Goal: Information Seeking & Learning: Learn about a topic

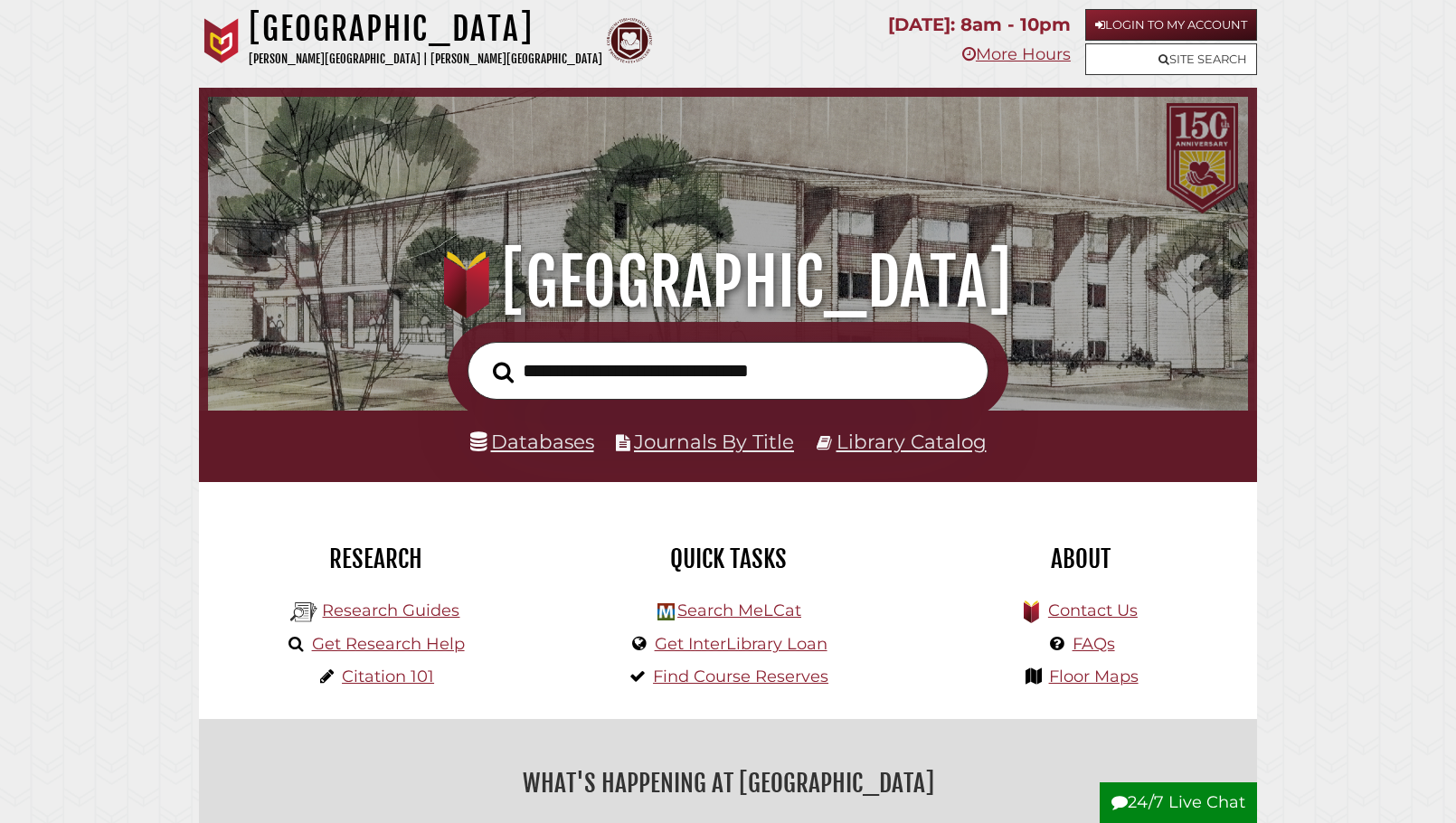
scroll to position [343, 1031]
click at [365, 614] on link "Research Guides" at bounding box center [390, 610] width 138 height 20
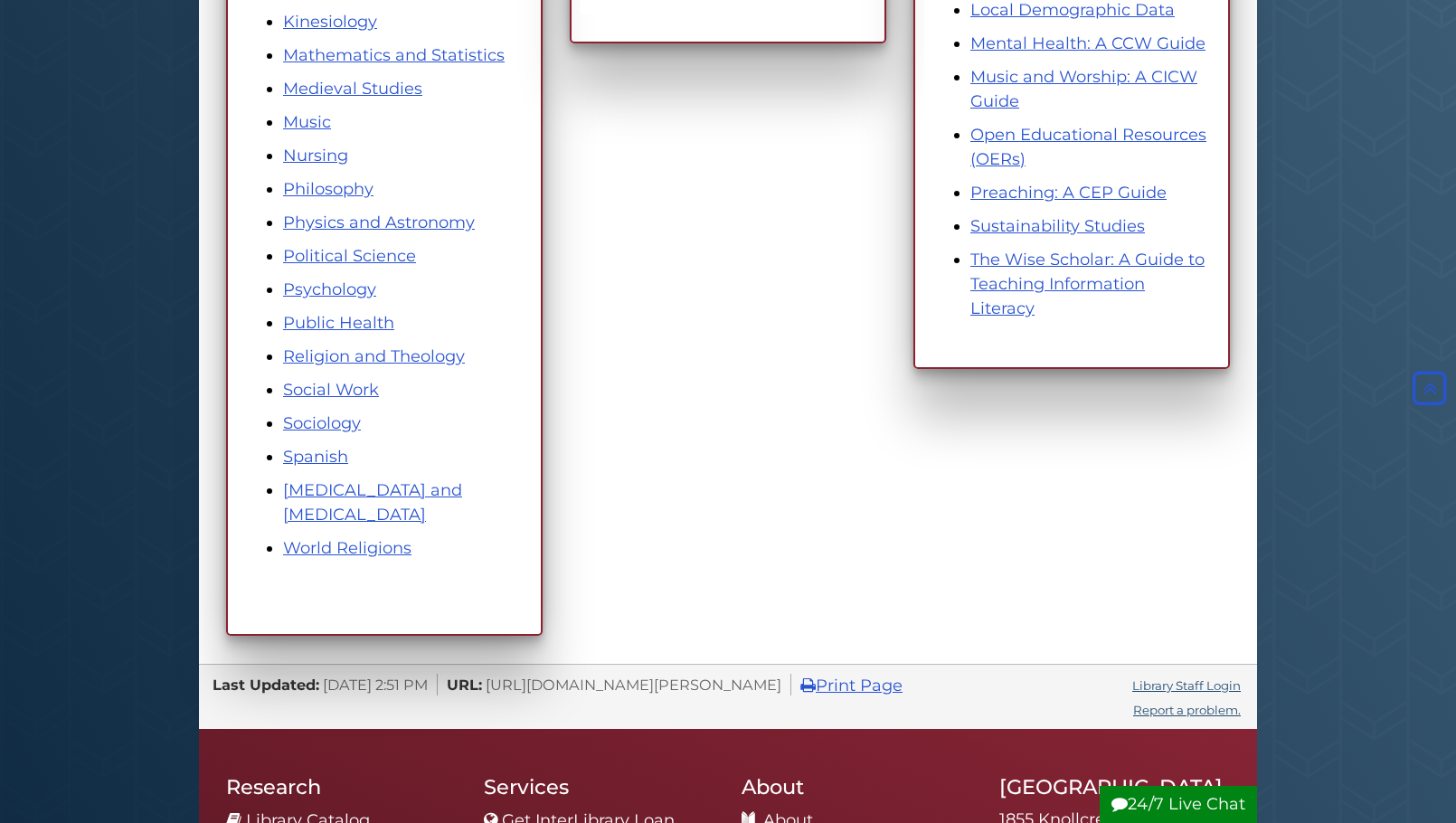
scroll to position [1054, 0]
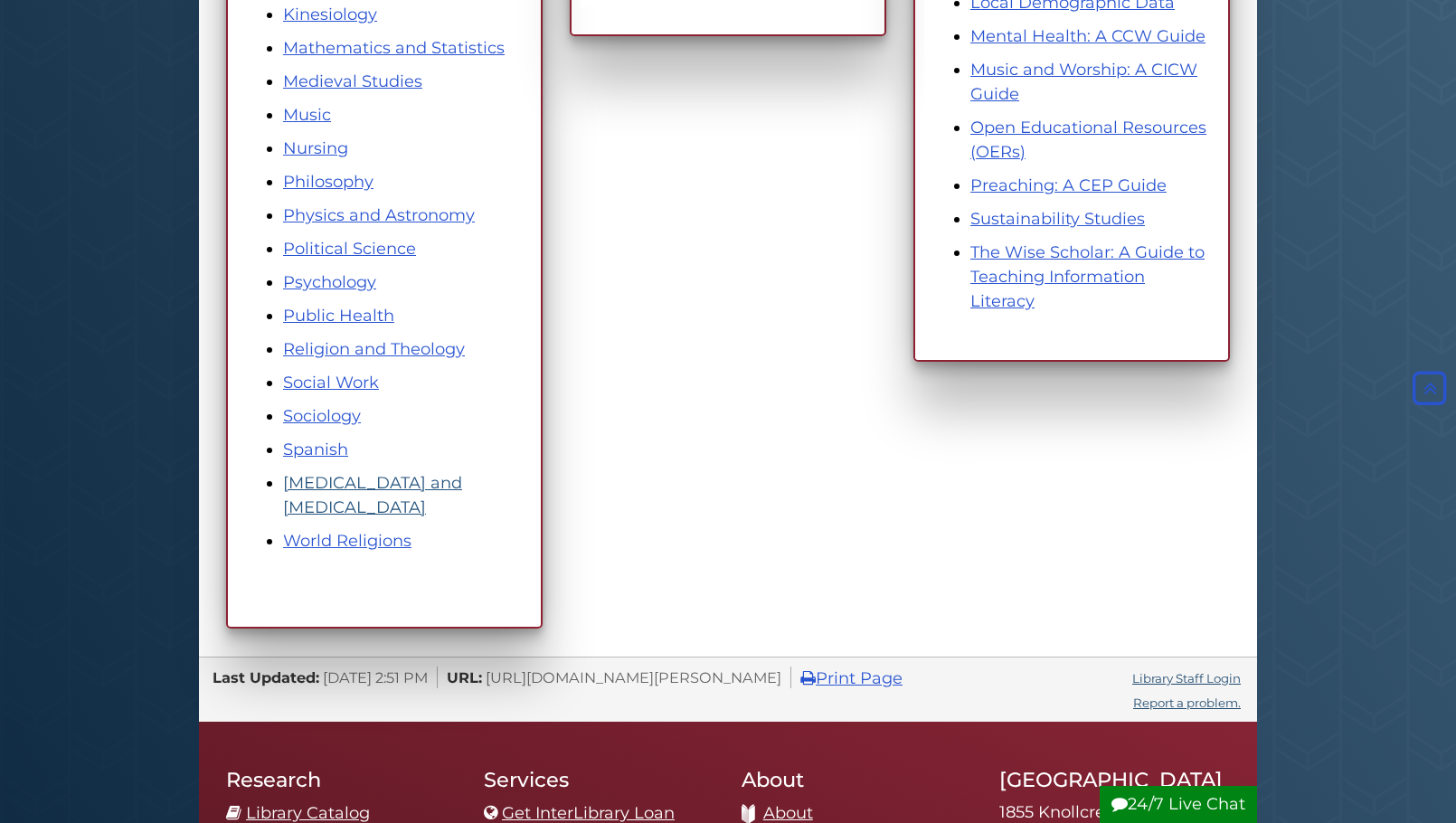
click at [333, 505] on link "[MEDICAL_DATA] and [MEDICAL_DATA]" at bounding box center [373, 494] width 179 height 44
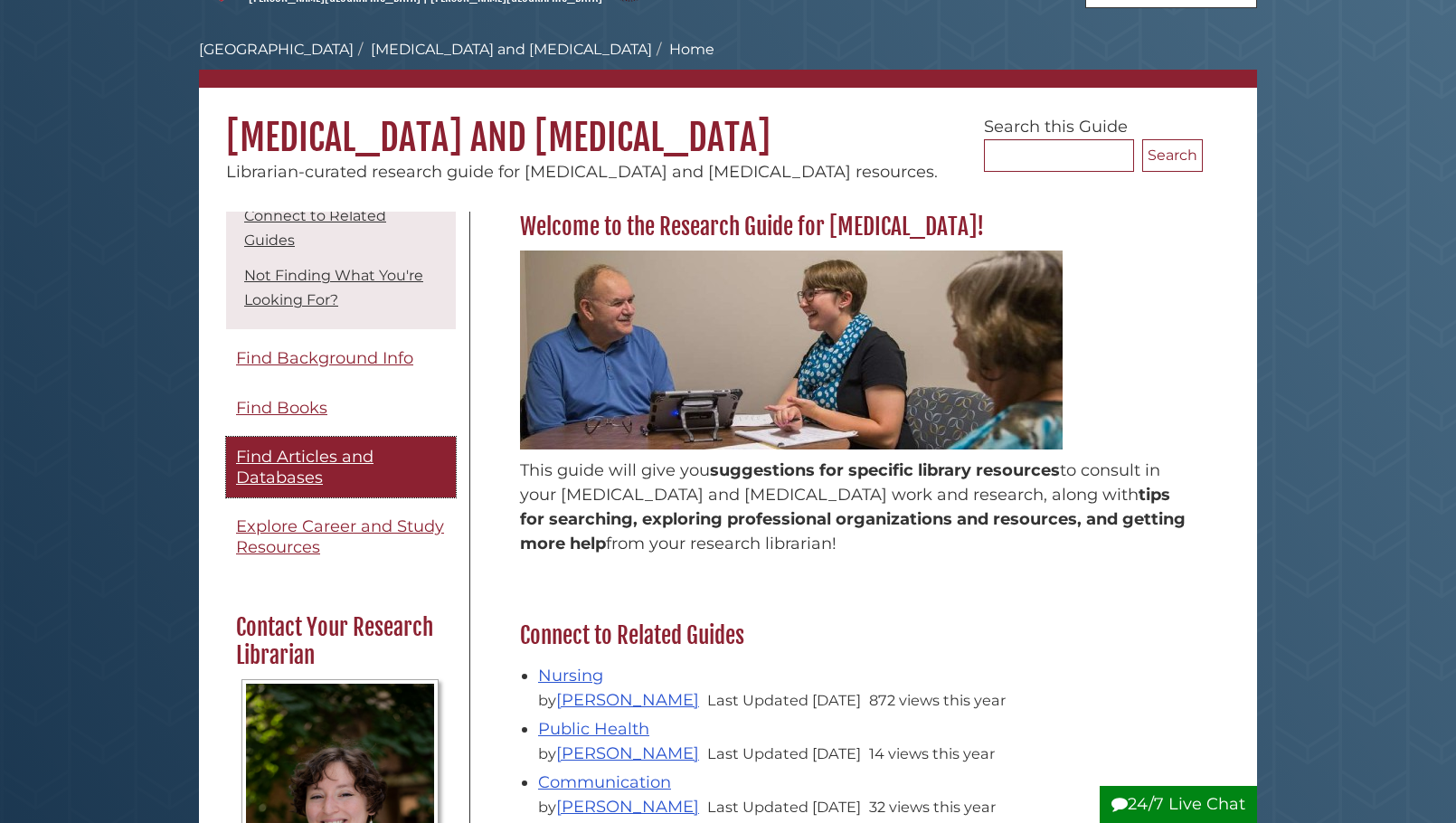
scroll to position [179, 0]
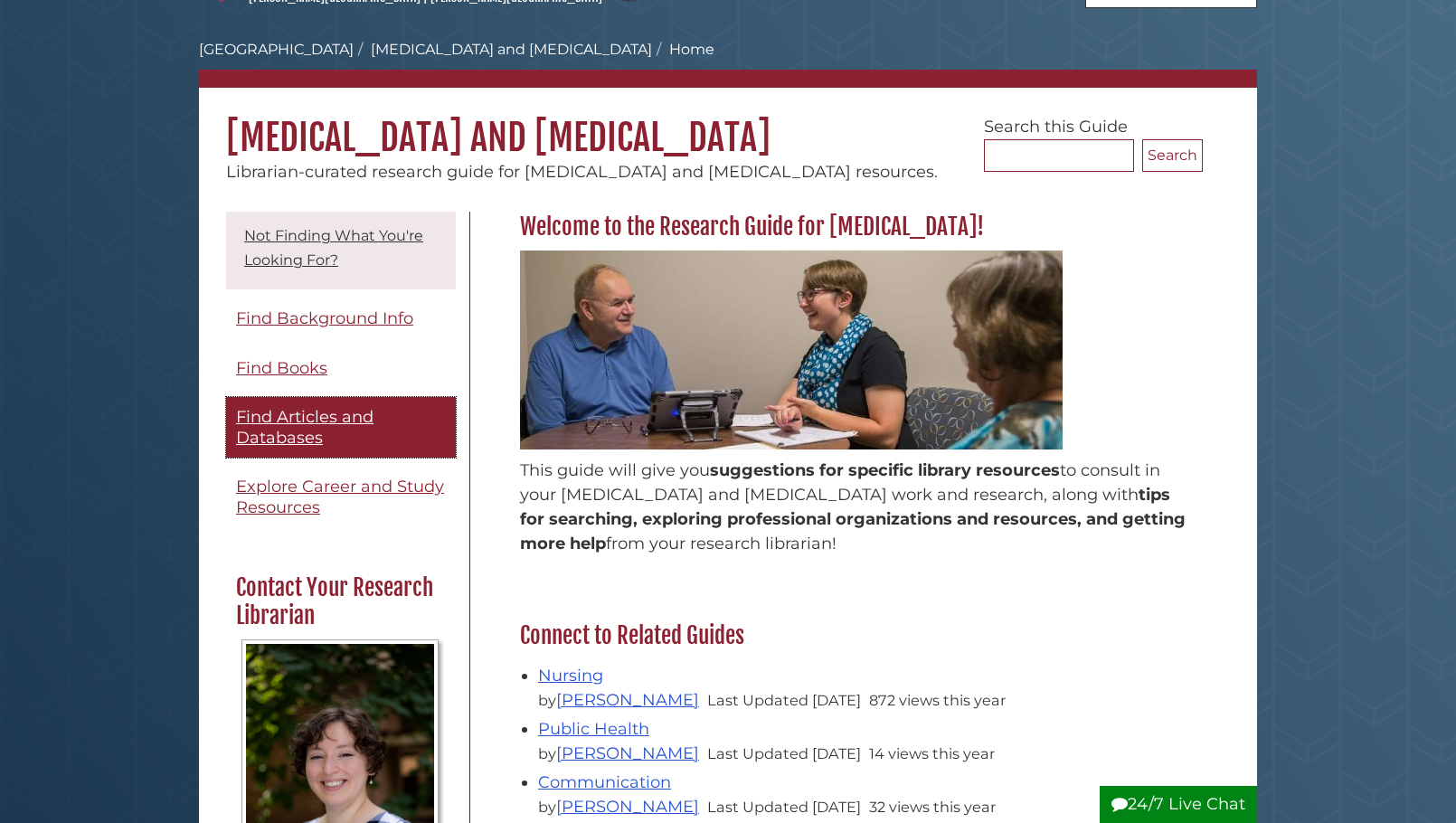
click at [282, 416] on span "Find Articles and Databases" at bounding box center [304, 427] width 138 height 41
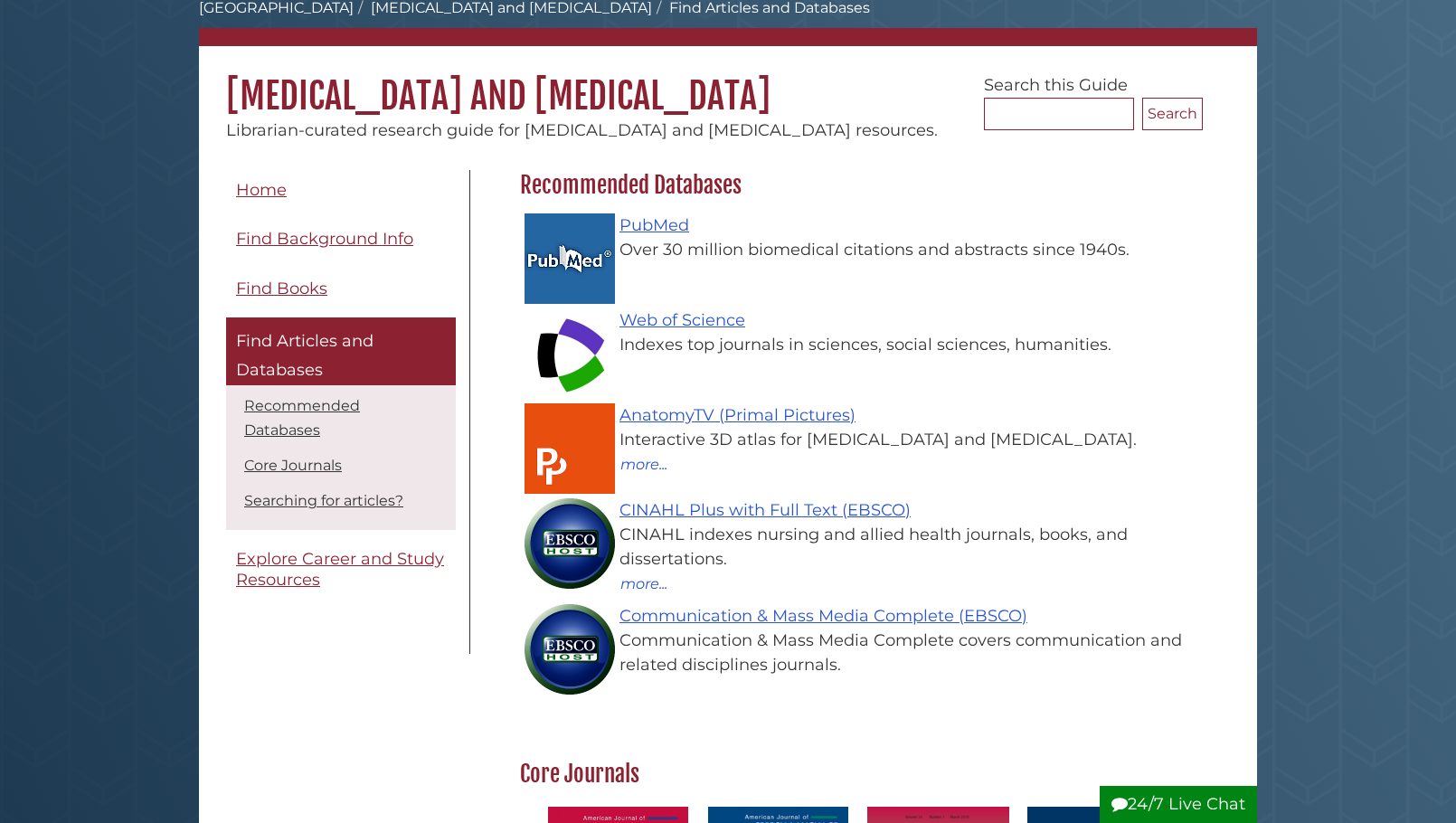
scroll to position [105, 0]
click at [652, 225] on link "PubMed" at bounding box center [653, 224] width 69 height 20
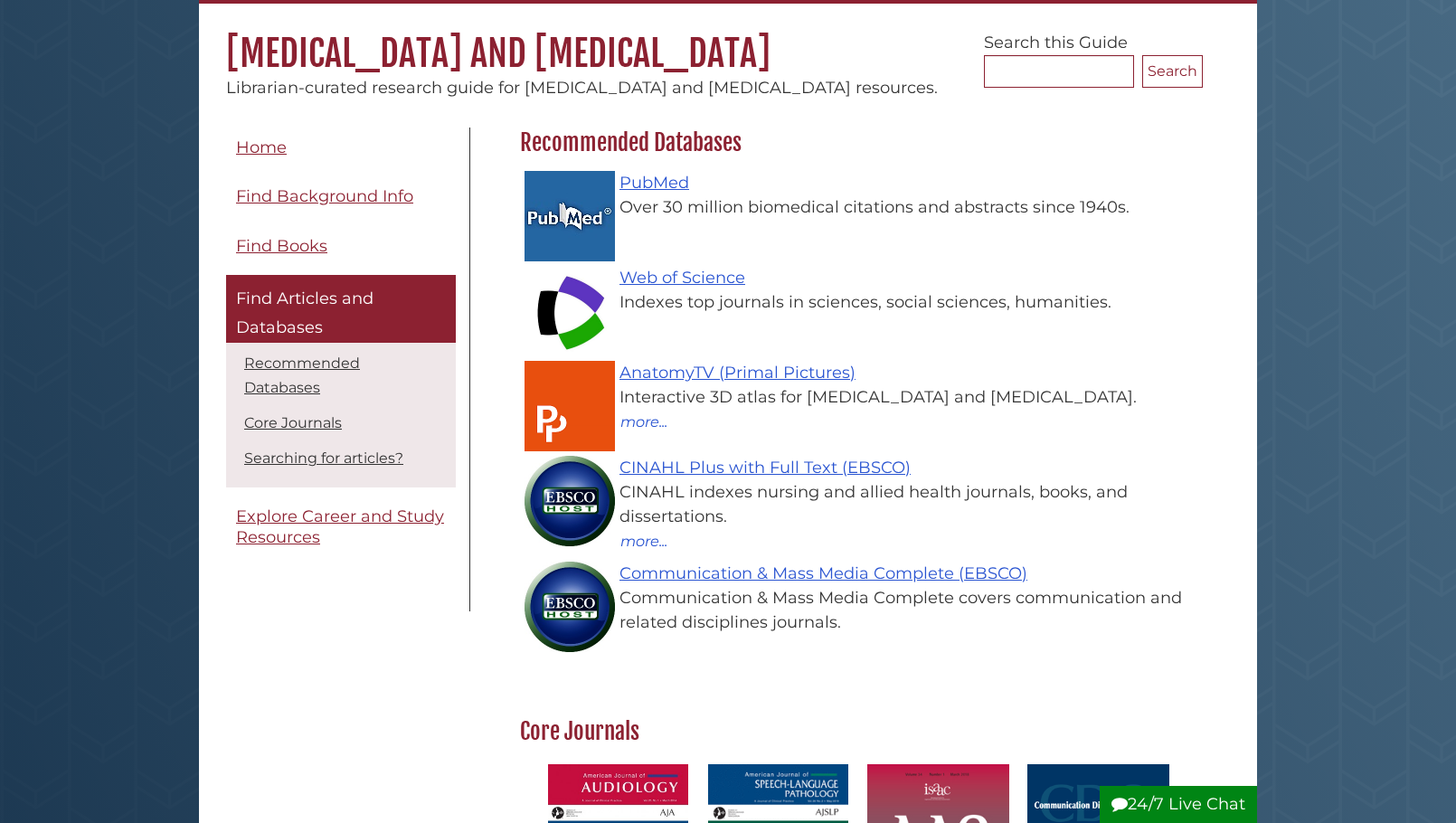
scroll to position [162, 0]
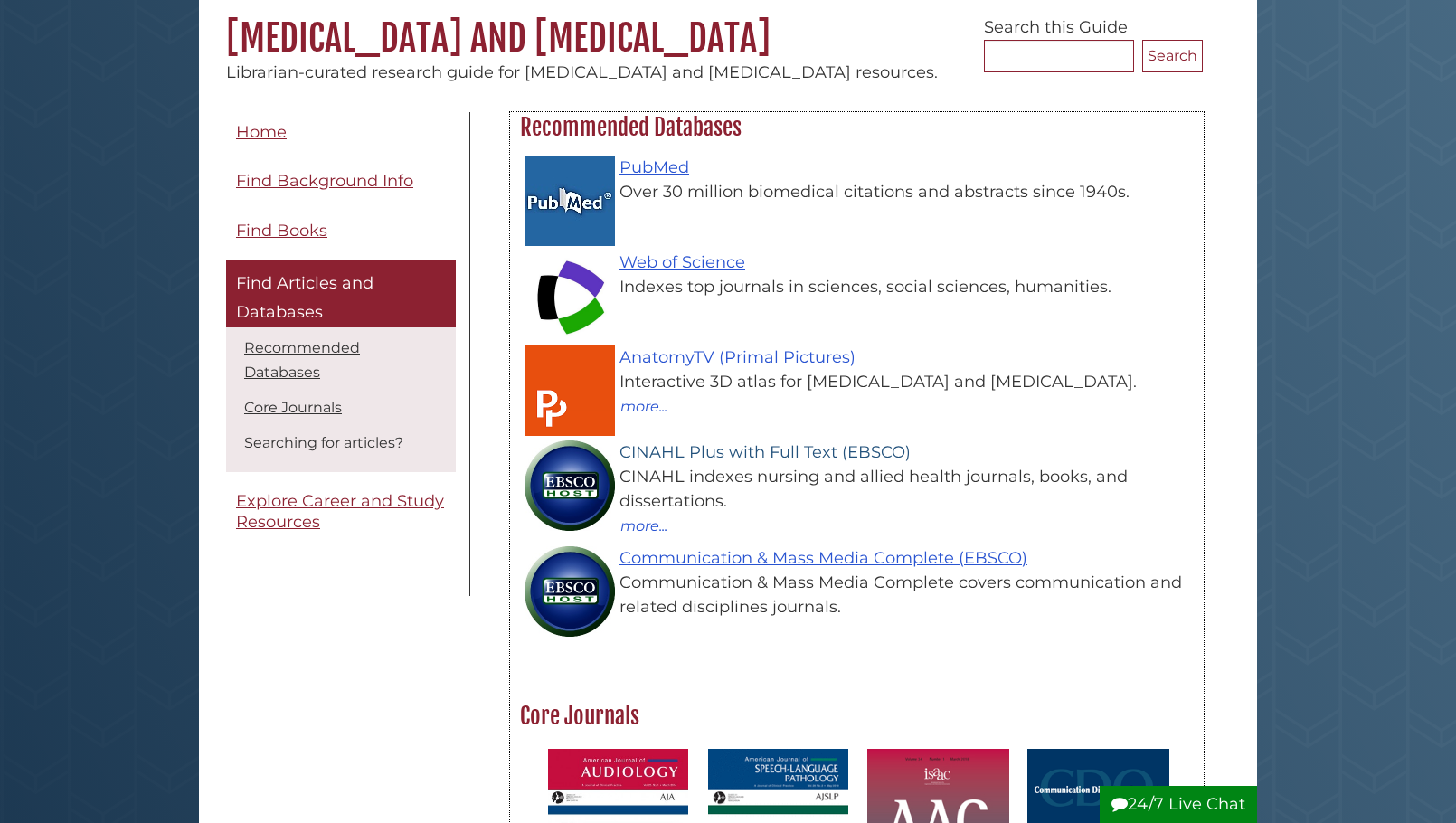
click at [777, 458] on link "CINAHL Plus with Full Text (EBSCO)" at bounding box center [765, 451] width 292 height 20
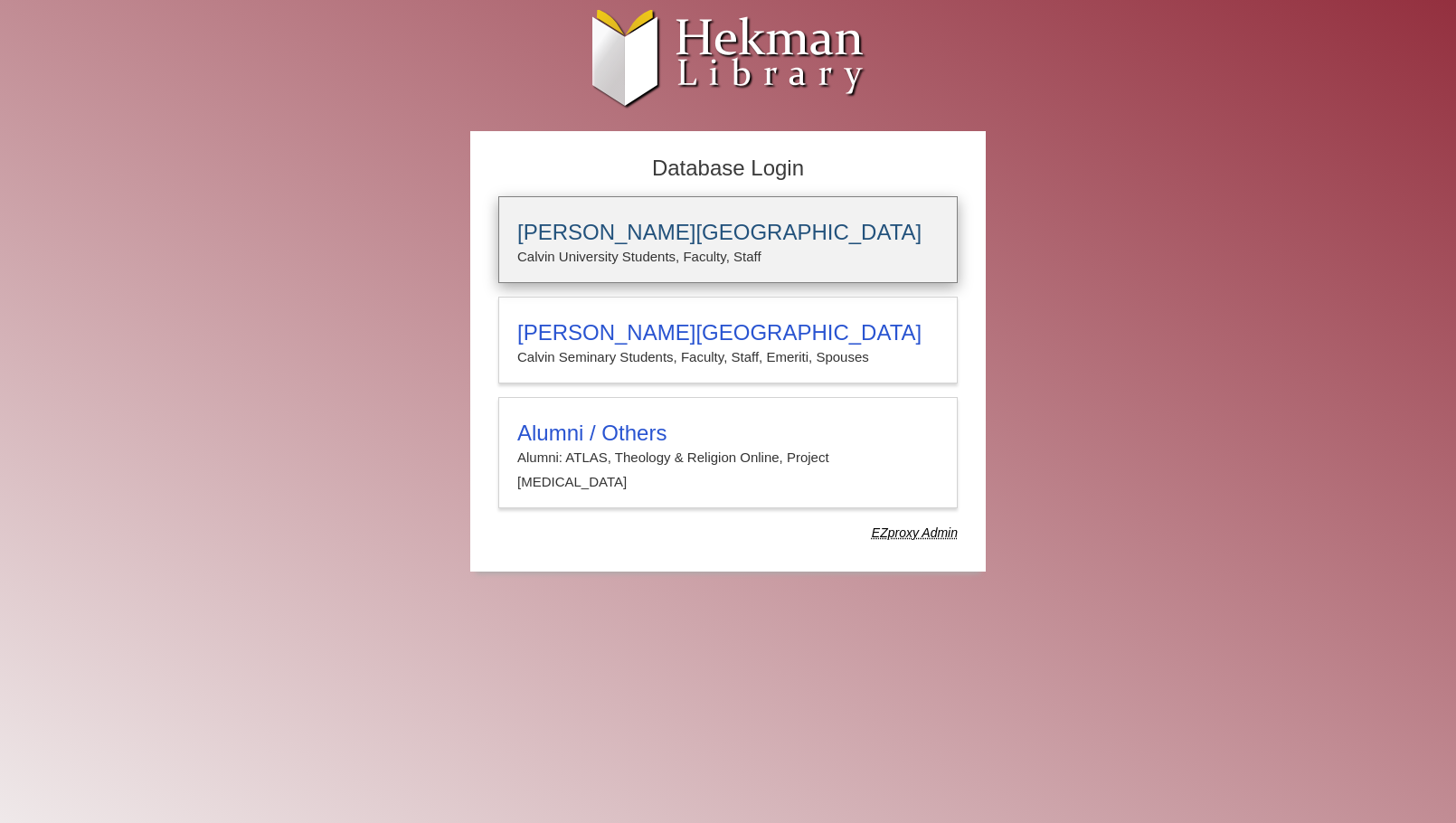
click at [658, 230] on h3 "[PERSON_NAME][GEOGRAPHIC_DATA]" at bounding box center [728, 232] width 421 height 25
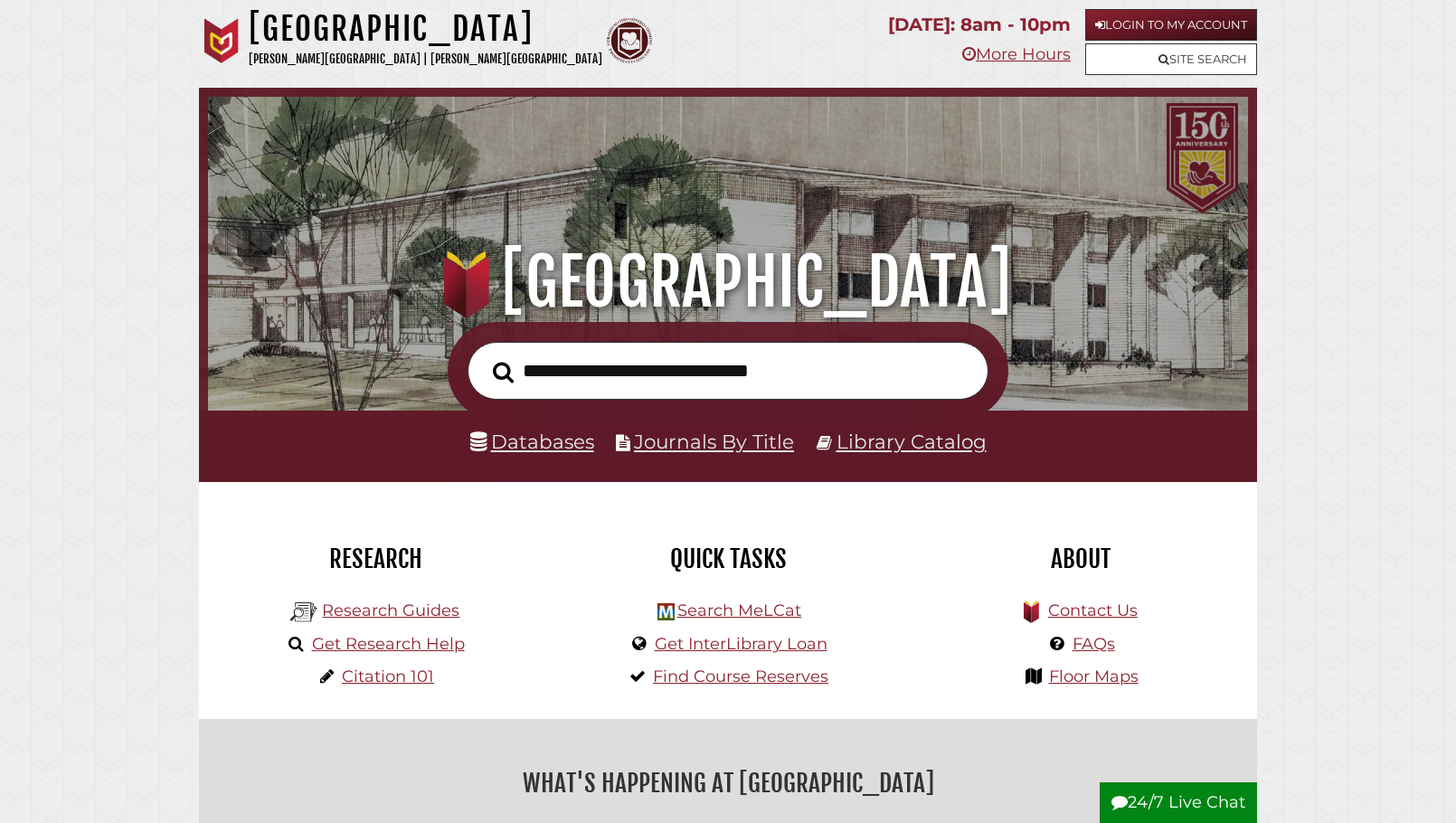
scroll to position [343, 1031]
click at [417, 678] on link "Citation 101" at bounding box center [387, 676] width 93 height 20
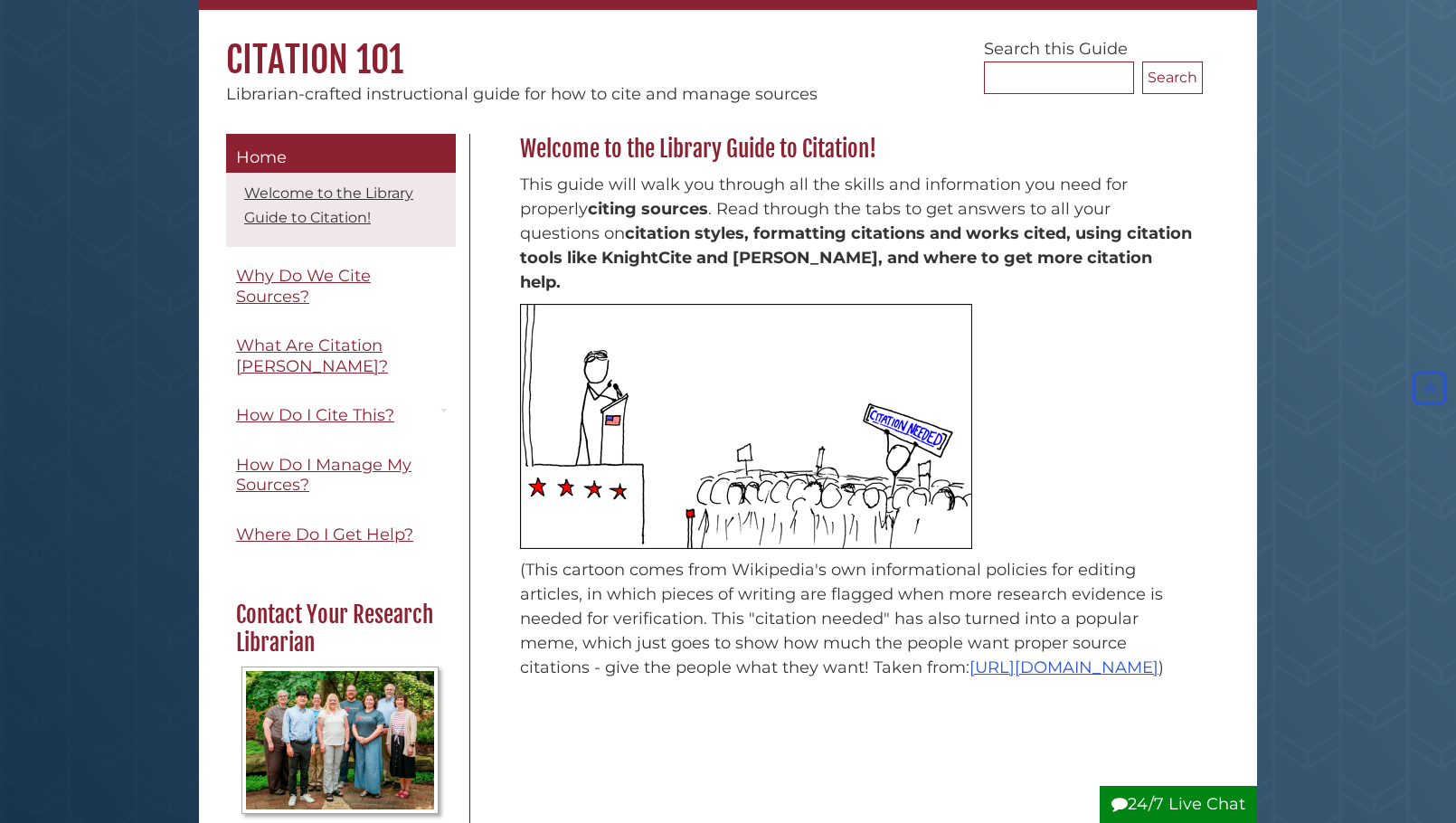
scroll to position [74, 0]
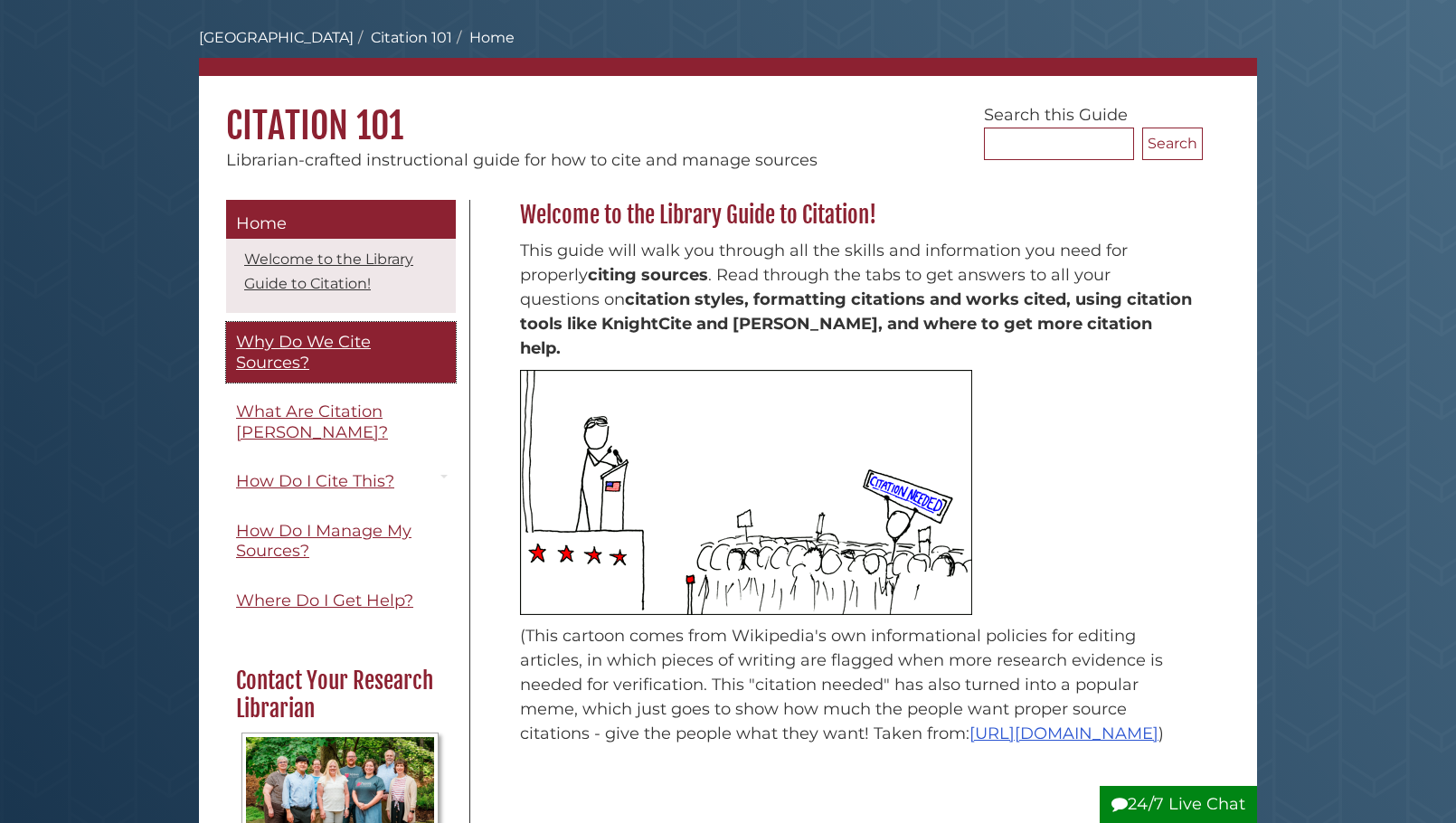
click at [333, 355] on link "Why Do We Cite Sources?" at bounding box center [340, 352] width 229 height 60
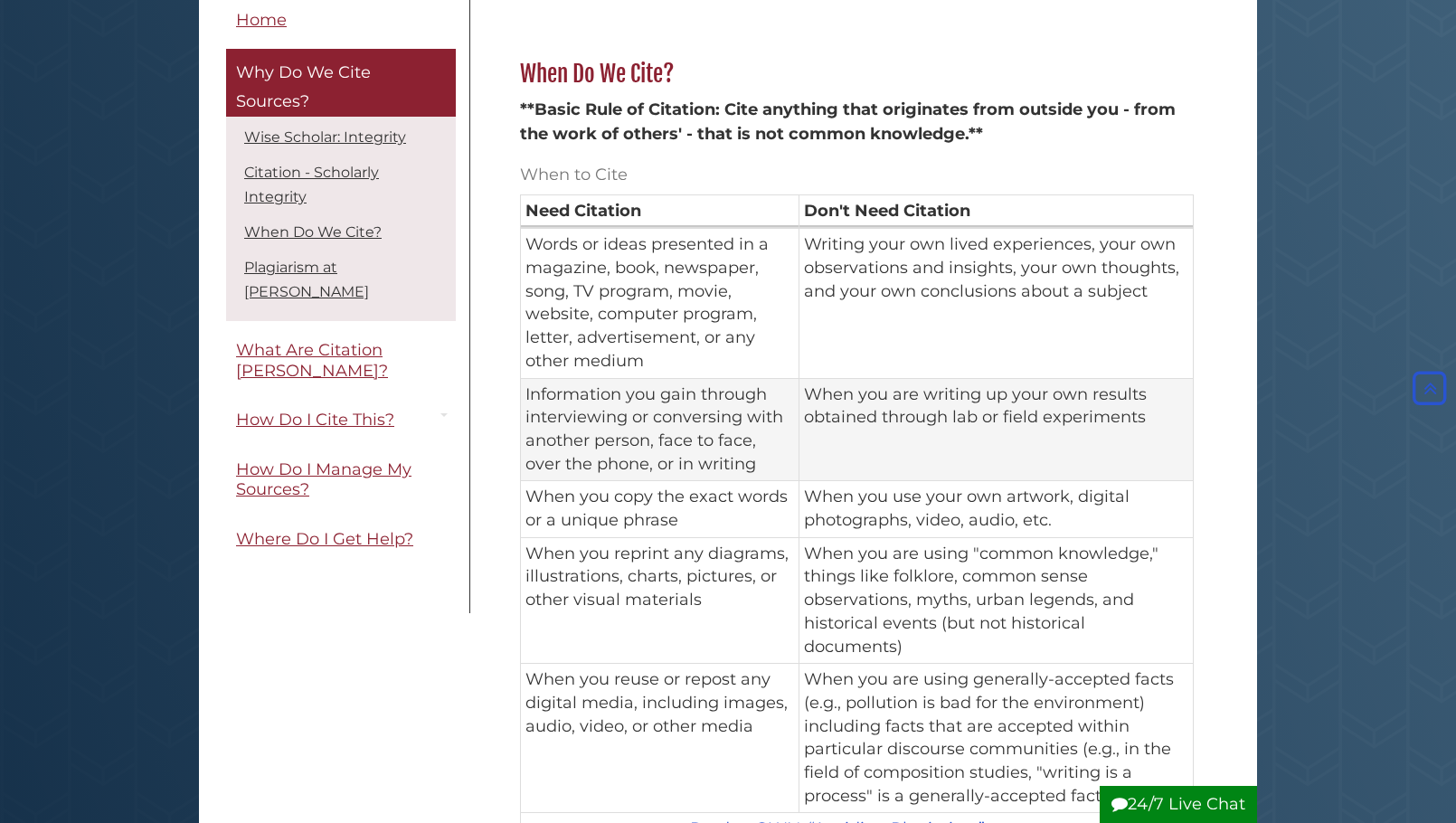
scroll to position [1148, 0]
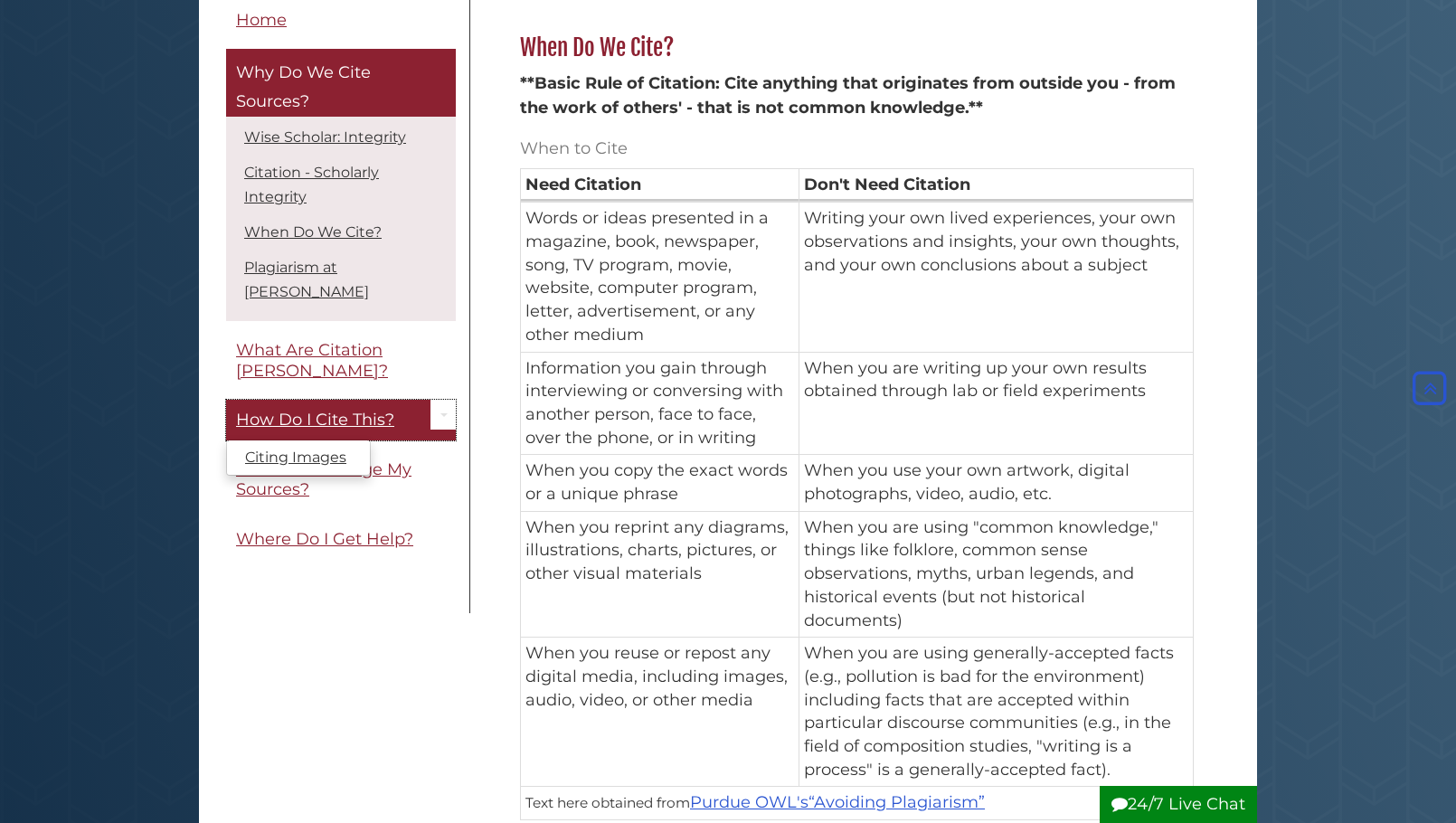
click at [334, 411] on span "How Do I Cite This?" at bounding box center [315, 420] width 158 height 20
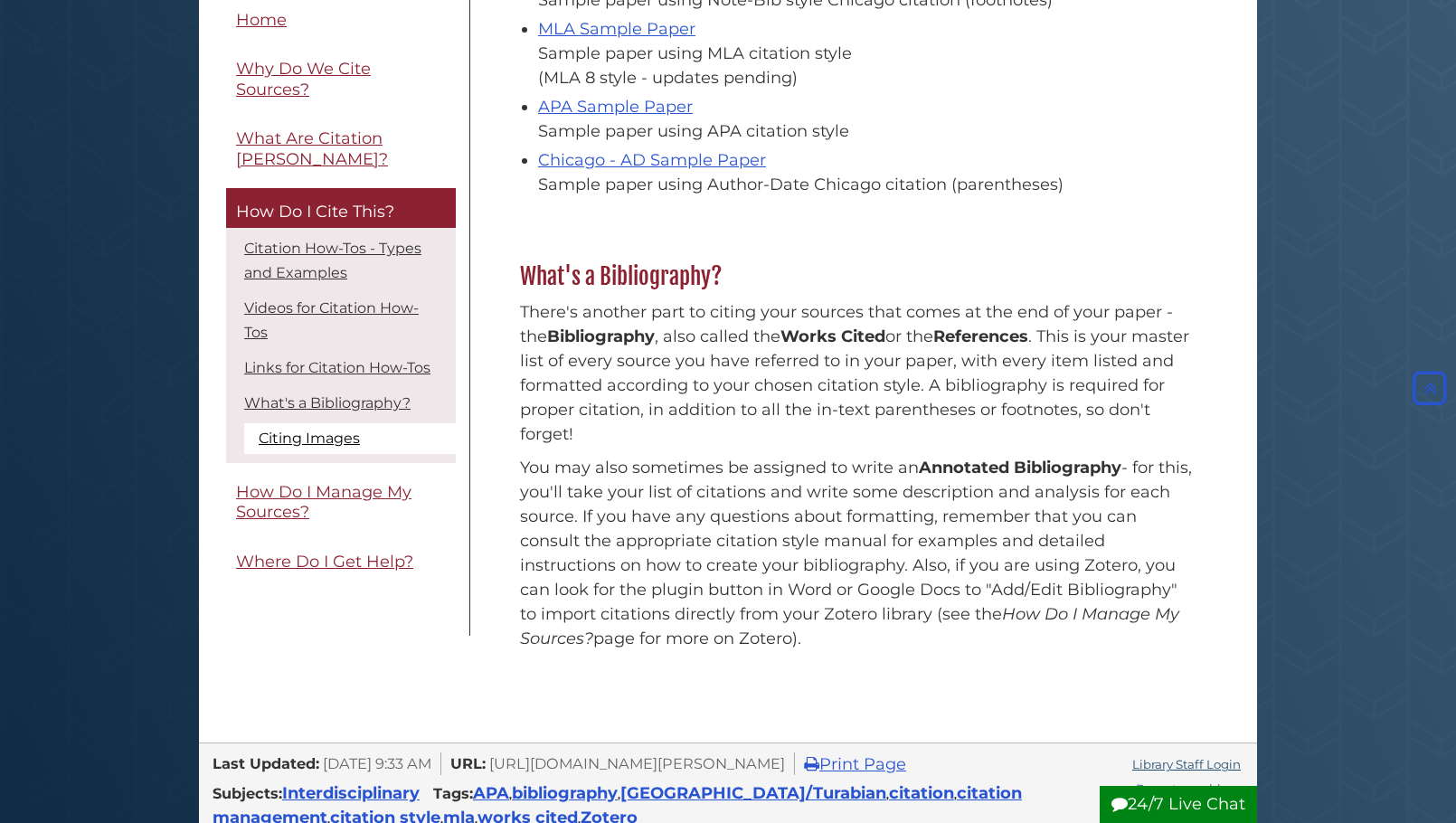
scroll to position [1503, 0]
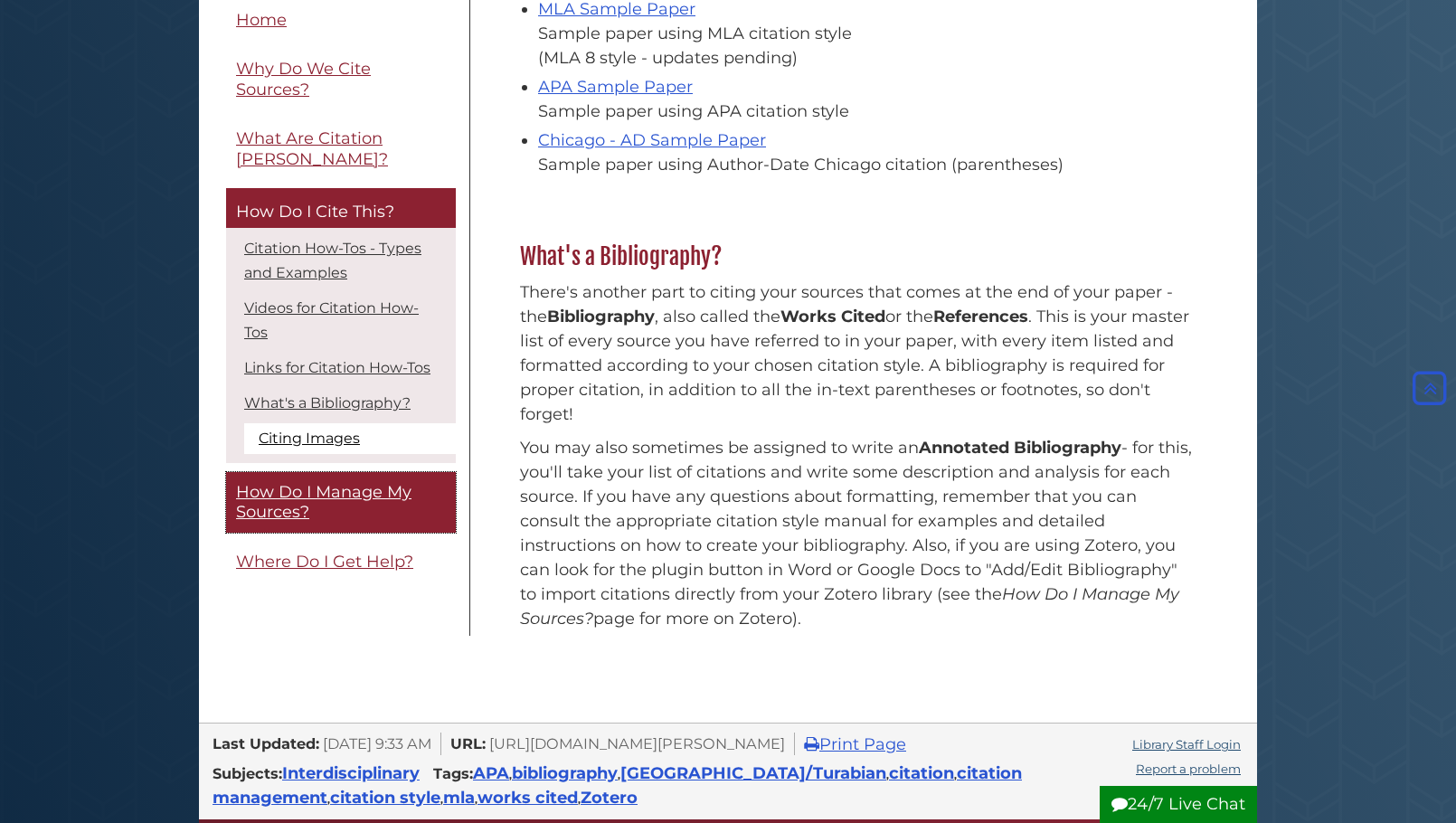
click at [305, 482] on span "How Do I Manage My Sources?" at bounding box center [324, 502] width 176 height 41
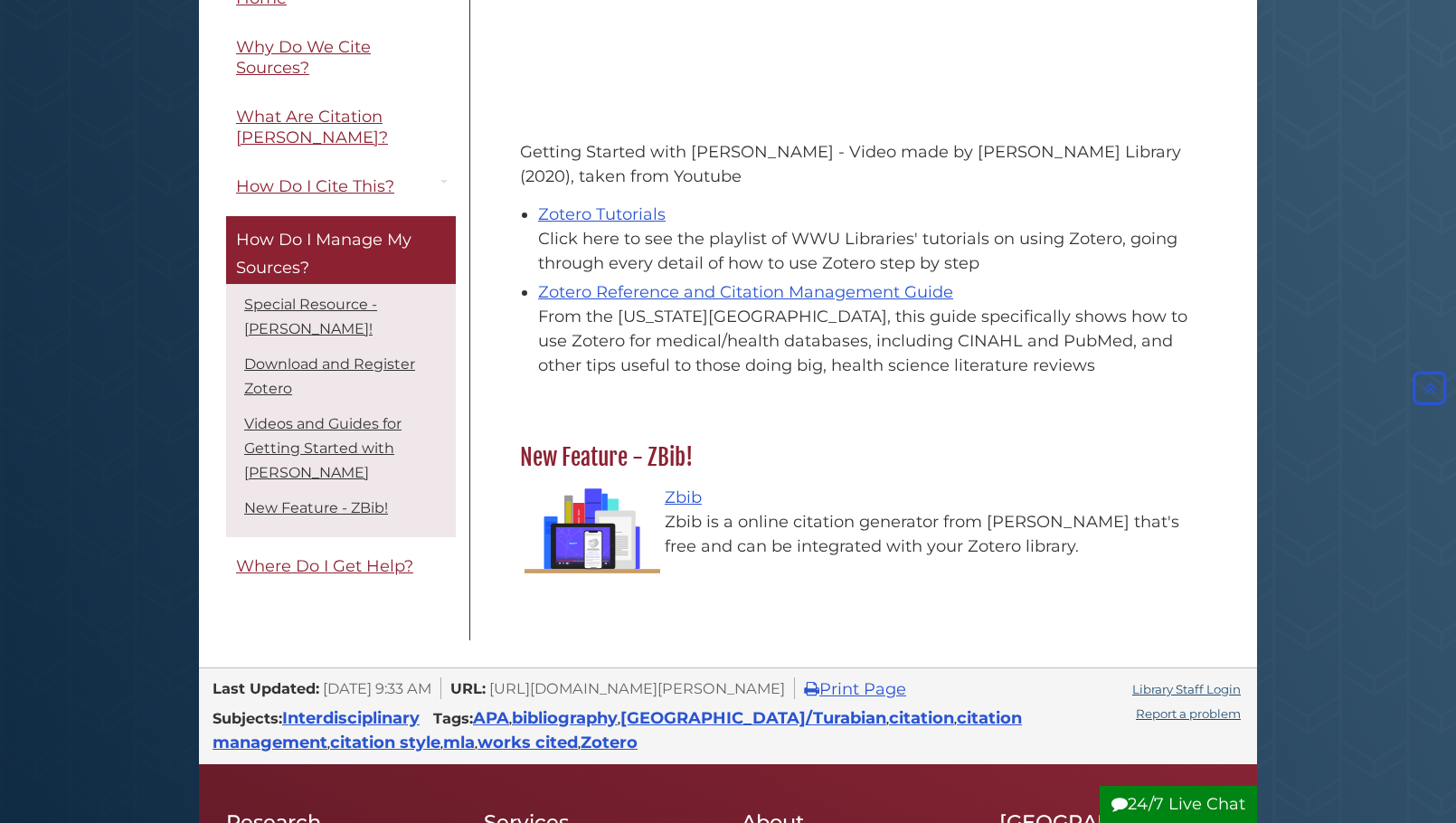
scroll to position [1410, 0]
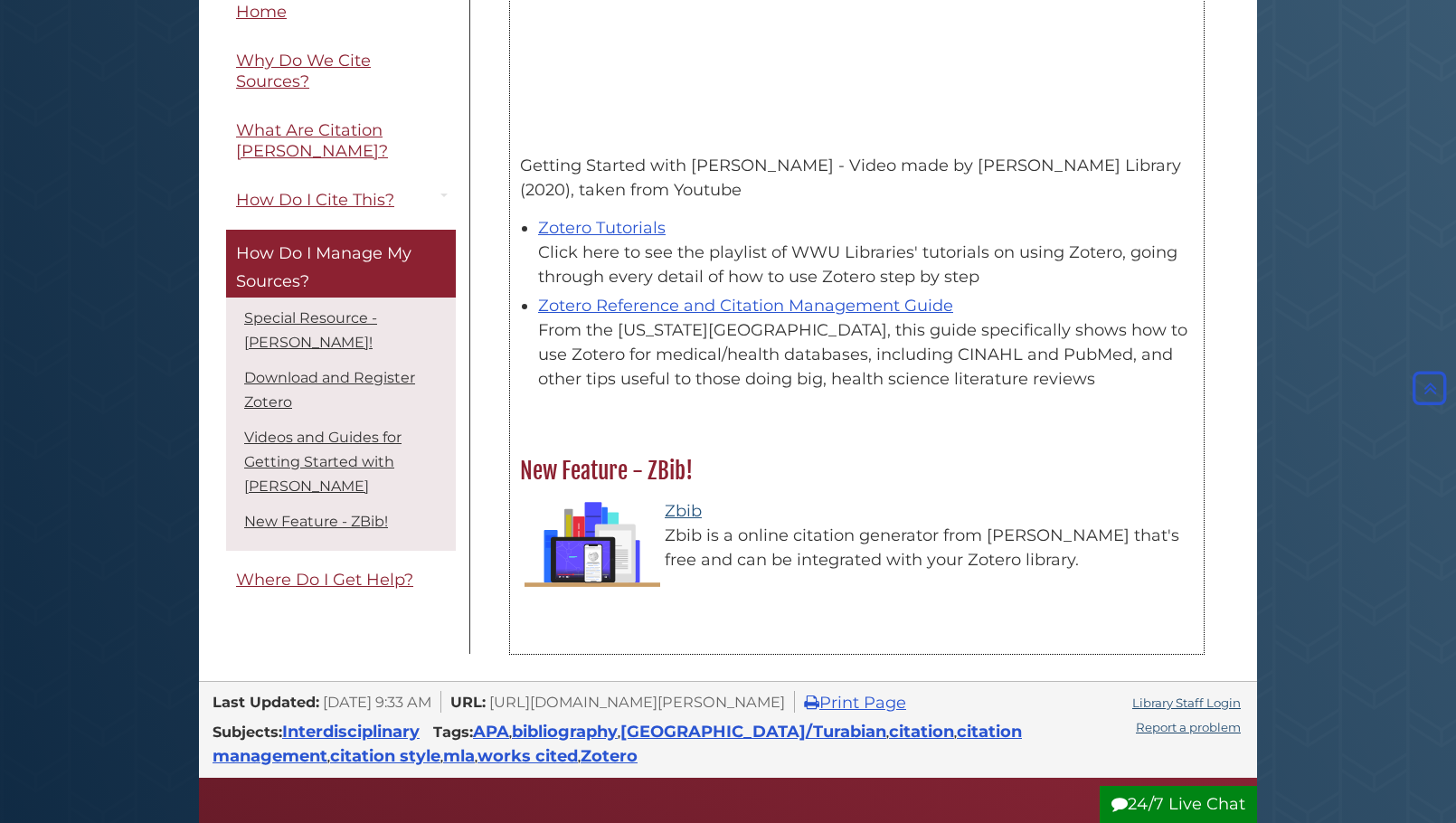
click at [676, 501] on link "Zbib" at bounding box center [683, 511] width 37 height 20
